Goal: Go to known website: Go to known website

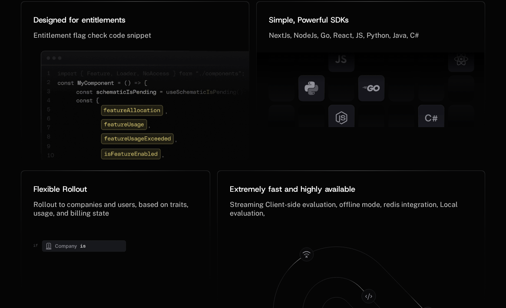
scroll to position [4351, 0]
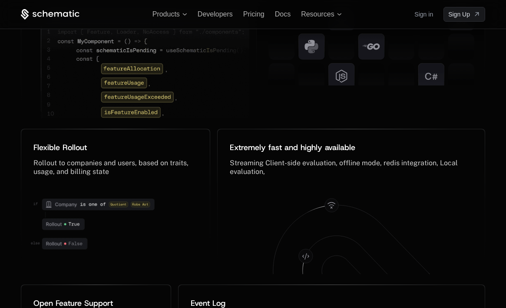
scroll to position [4228, 0]
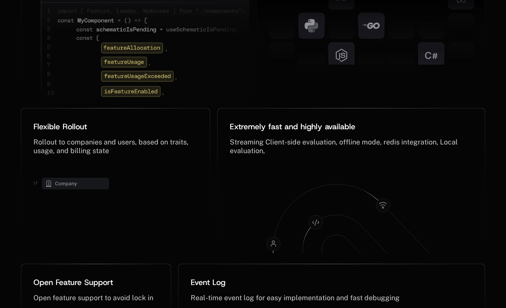
scroll to position [4299, 0]
